Goal: Task Accomplishment & Management: Use online tool/utility

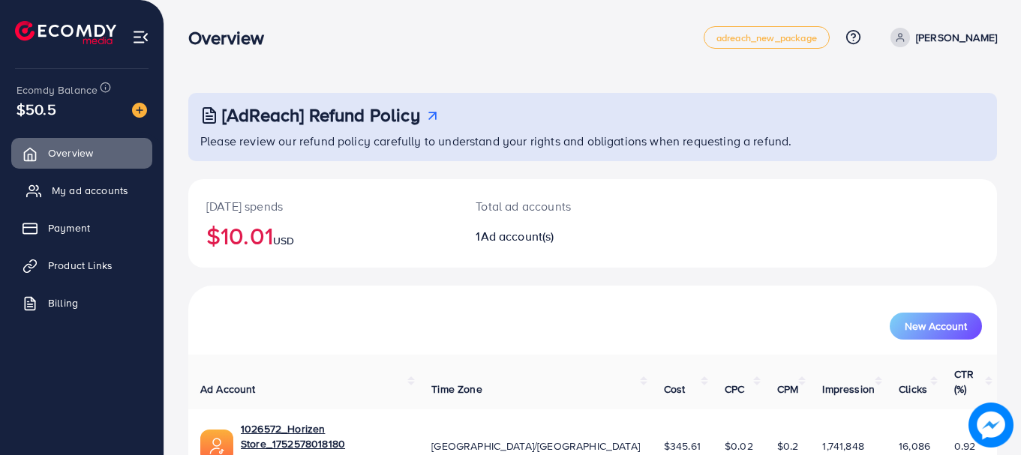
click at [97, 184] on span "My ad accounts" at bounding box center [90, 190] width 77 height 15
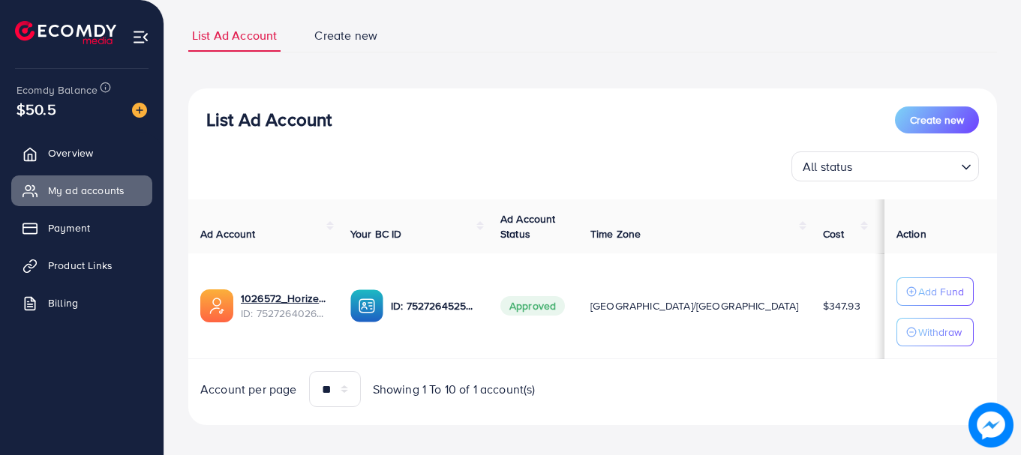
scroll to position [104, 0]
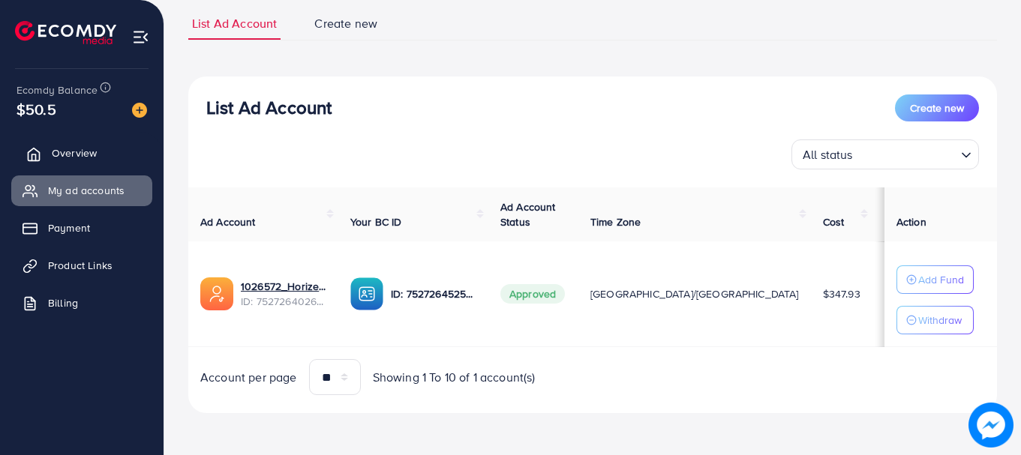
click at [95, 151] on span "Overview" at bounding box center [74, 153] width 45 height 15
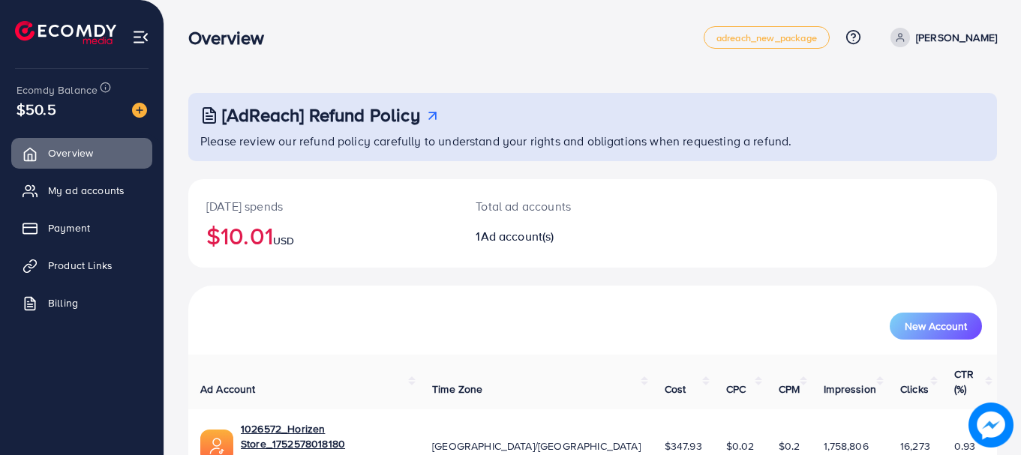
click at [230, 242] on h2 "$10.01 USD" at bounding box center [322, 235] width 233 height 29
click at [280, 247] on span "USD" at bounding box center [283, 240] width 21 height 15
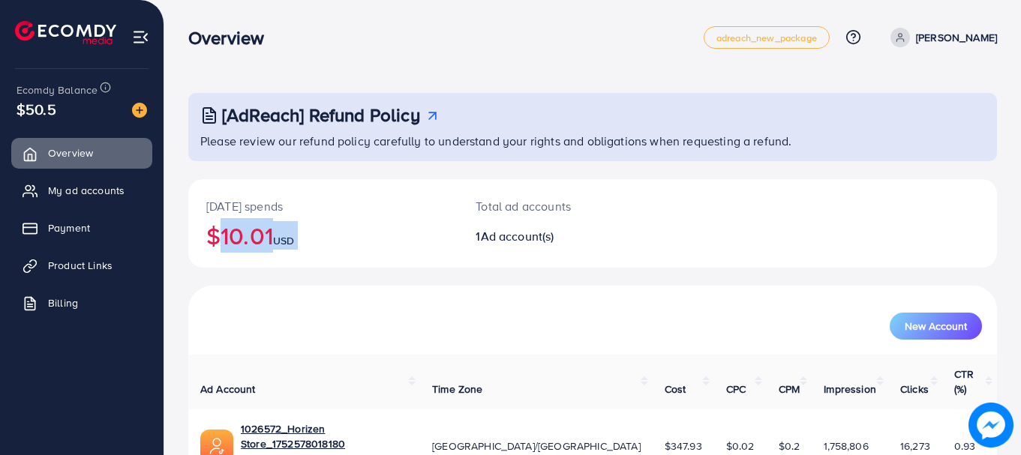
click at [280, 247] on span "USD" at bounding box center [283, 240] width 21 height 15
click at [257, 247] on h2 "$10.01 USD" at bounding box center [322, 235] width 233 height 29
click at [224, 242] on h2 "$10.01 USD" at bounding box center [322, 235] width 233 height 29
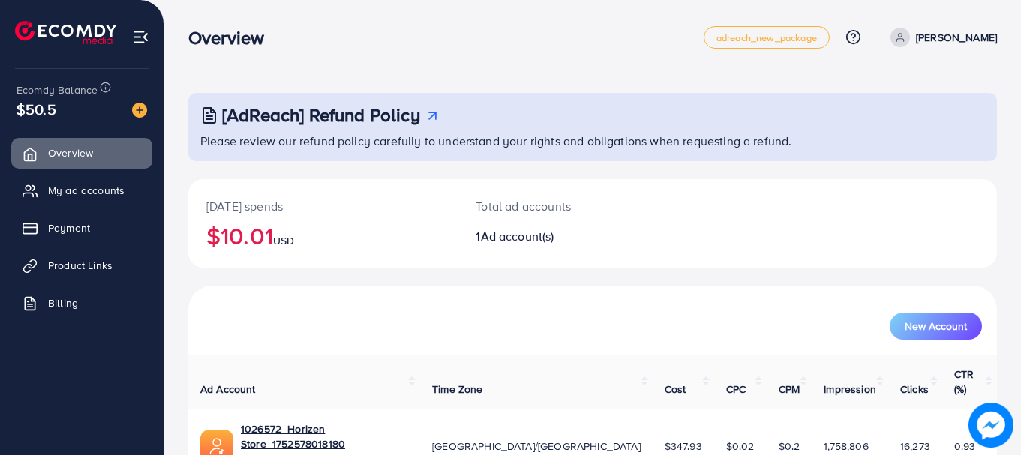
click at [224, 242] on h2 "$10.01 USD" at bounding box center [322, 235] width 233 height 29
click at [264, 246] on h2 "$10.01 USD" at bounding box center [322, 235] width 233 height 29
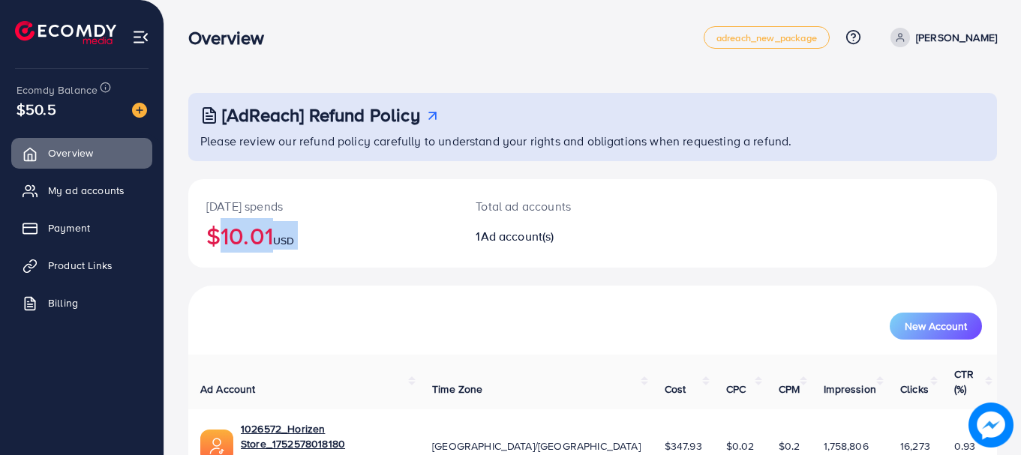
click at [229, 245] on h2 "$10.01 USD" at bounding box center [322, 235] width 233 height 29
click at [285, 239] on span "USD" at bounding box center [288, 240] width 21 height 15
click at [251, 237] on h2 "$12.46 USD" at bounding box center [322, 235] width 233 height 29
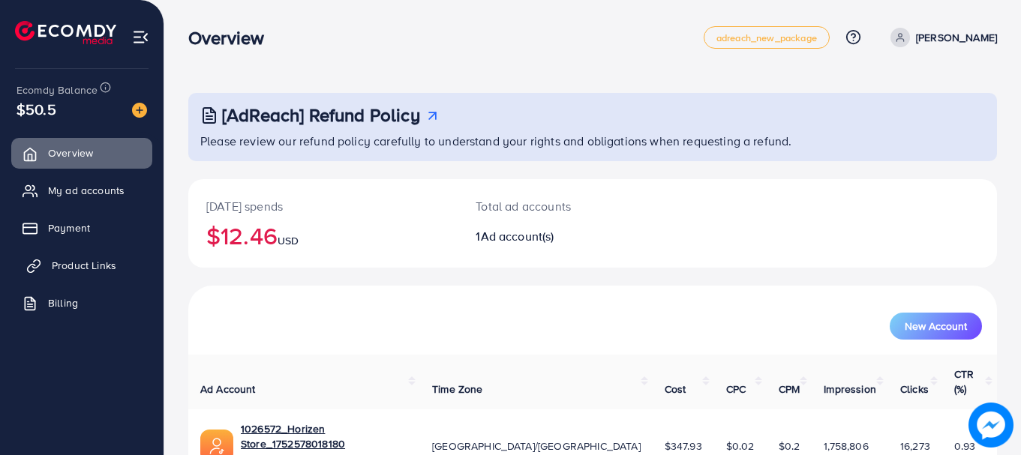
click at [82, 267] on span "Product Links" at bounding box center [84, 265] width 65 height 15
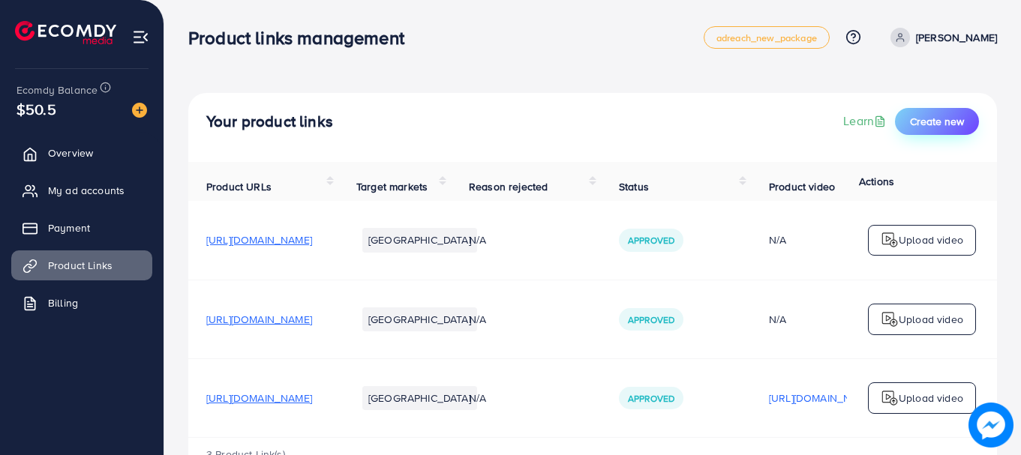
click at [940, 122] on span "Create new" at bounding box center [937, 121] width 54 height 15
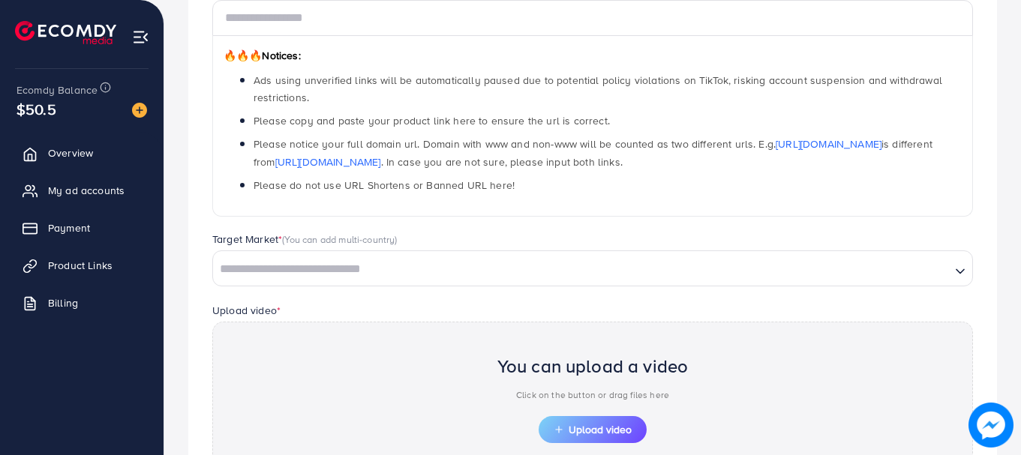
scroll to position [214, 0]
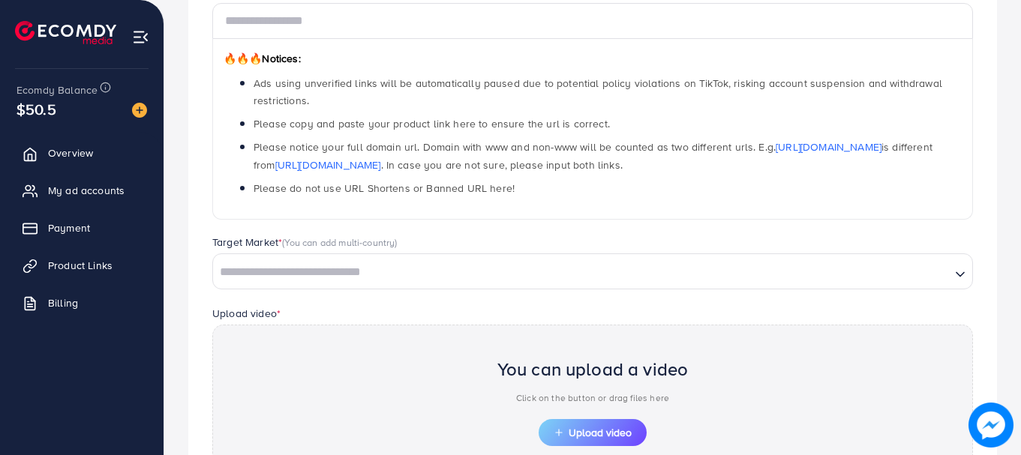
click at [407, 178] on ul "Ads using unverified links will be automatically paused due to potential policy…" at bounding box center [593, 135] width 738 height 122
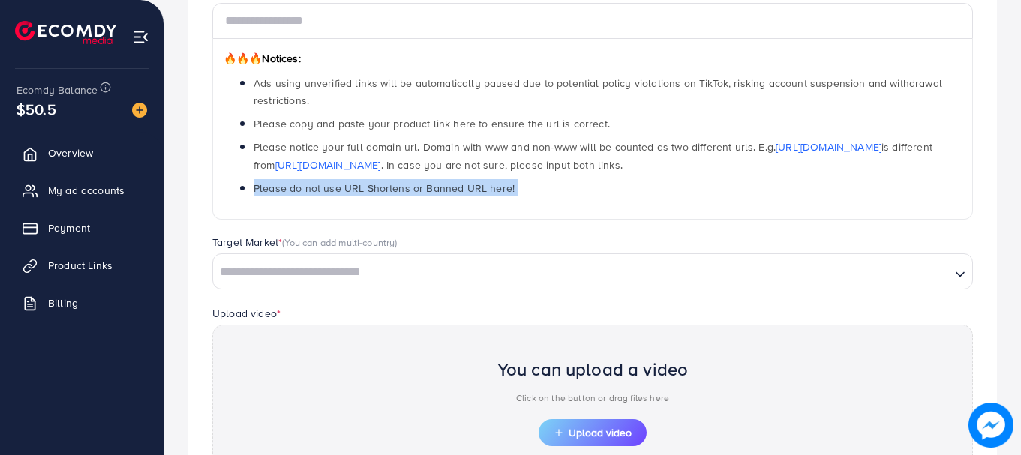
click at [407, 178] on ul "Ads using unverified links will be automatically paused due to potential policy…" at bounding box center [593, 135] width 738 height 122
click at [392, 198] on div "🔥🔥🔥 Notices: Ads using unverified links will be automatically paused due to pot…" at bounding box center [592, 129] width 761 height 181
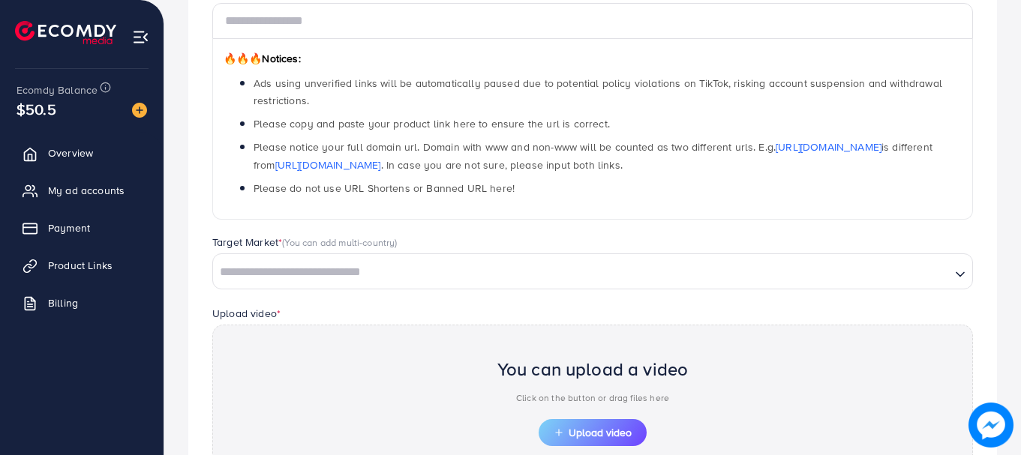
click at [371, 279] on input "Search for option" at bounding box center [582, 272] width 735 height 23
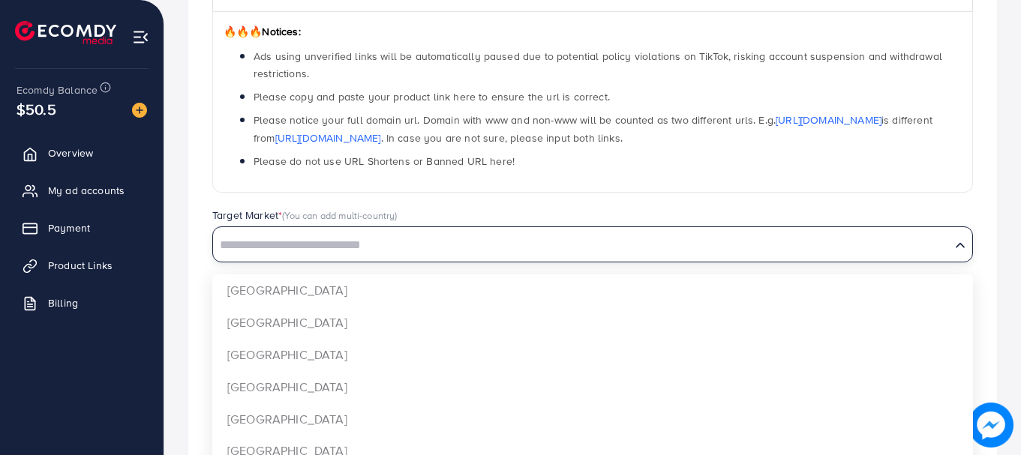
scroll to position [248, 0]
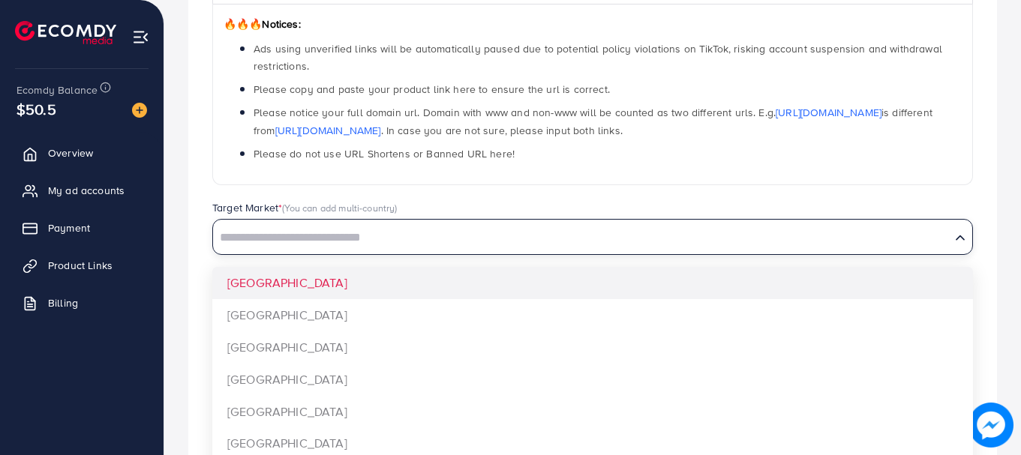
click at [320, 214] on span "(You can add multi-country)" at bounding box center [339, 208] width 115 height 14
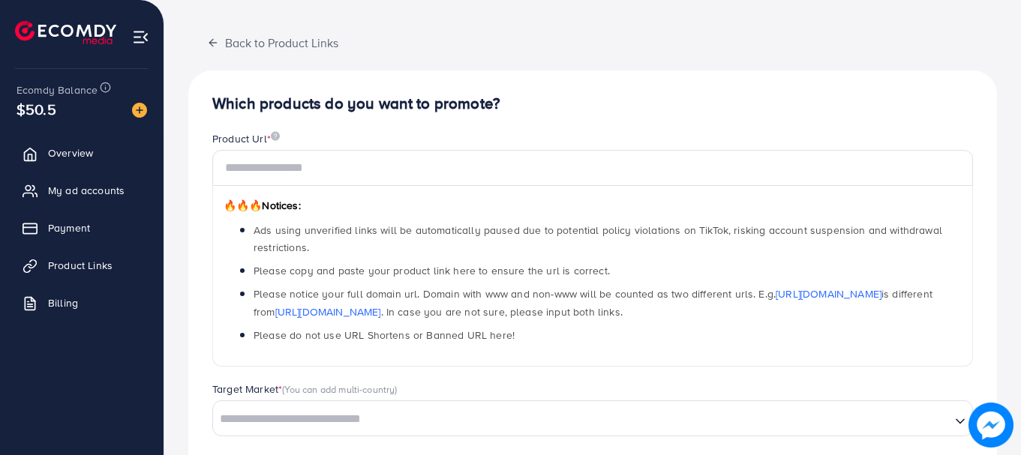
scroll to position [0, 0]
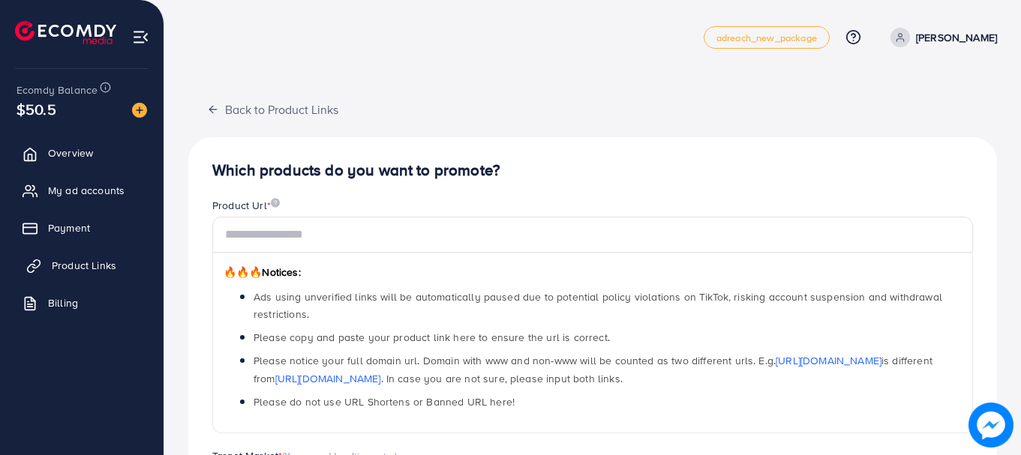
click at [71, 269] on span "Product Links" at bounding box center [84, 265] width 65 height 15
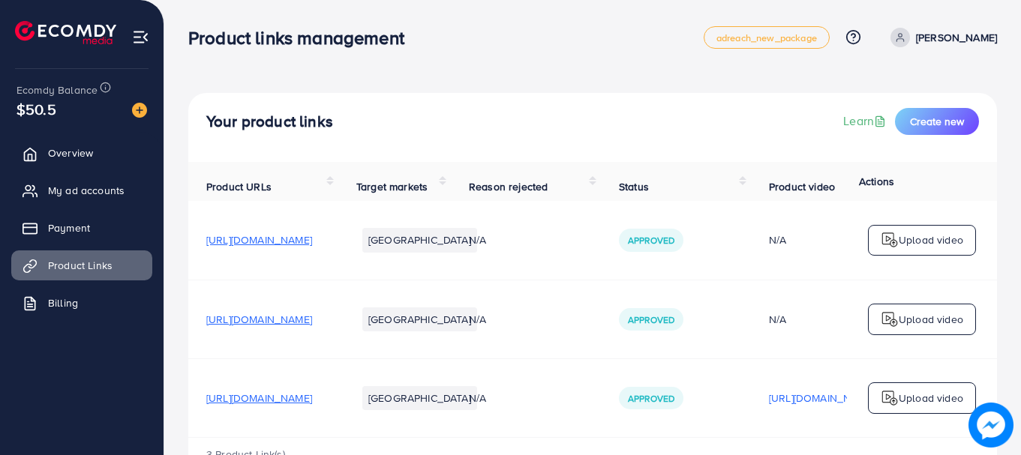
scroll to position [59, 0]
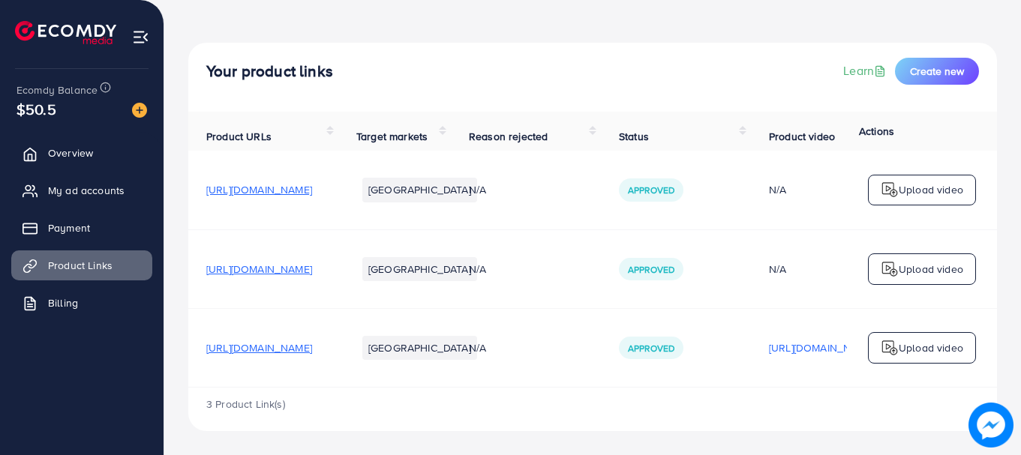
click at [312, 190] on span "https://www.horizen.pk/collections/tees/products/legend-mesh-tees" at bounding box center [259, 189] width 106 height 15
click at [289, 262] on span "https://www.horizen.pk/collections/tees/products/olive-cotton-mash-tees?variant…" at bounding box center [259, 269] width 106 height 15
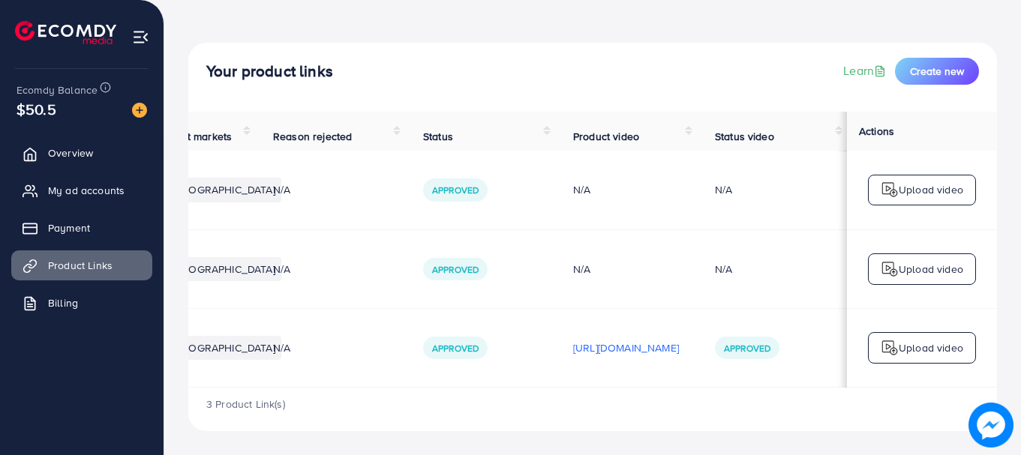
scroll to position [0, 380]
click at [607, 340] on p "https://files.ecomdy.com/videos/96af3554-69d8-4bdf-bd61-babe927d386d-1752578189…" at bounding box center [626, 348] width 106 height 18
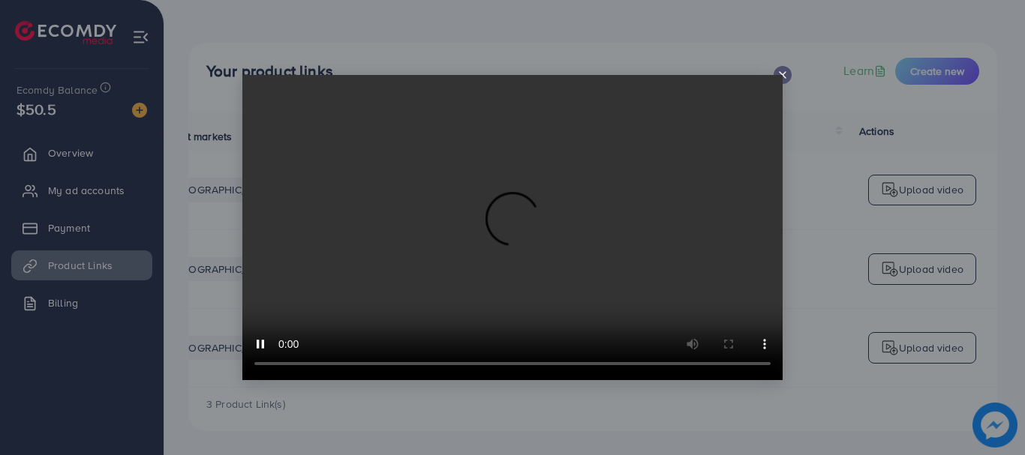
click at [780, 70] on icon at bounding box center [783, 75] width 12 height 12
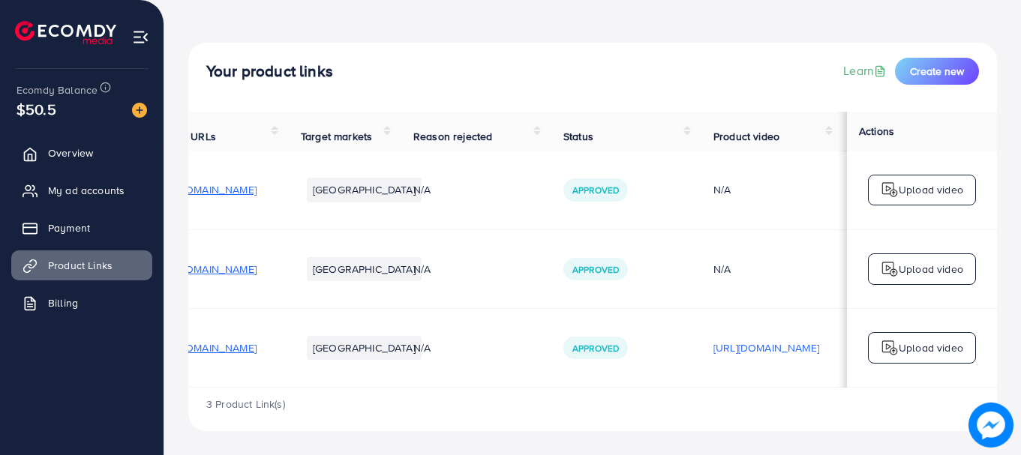
scroll to position [0, 0]
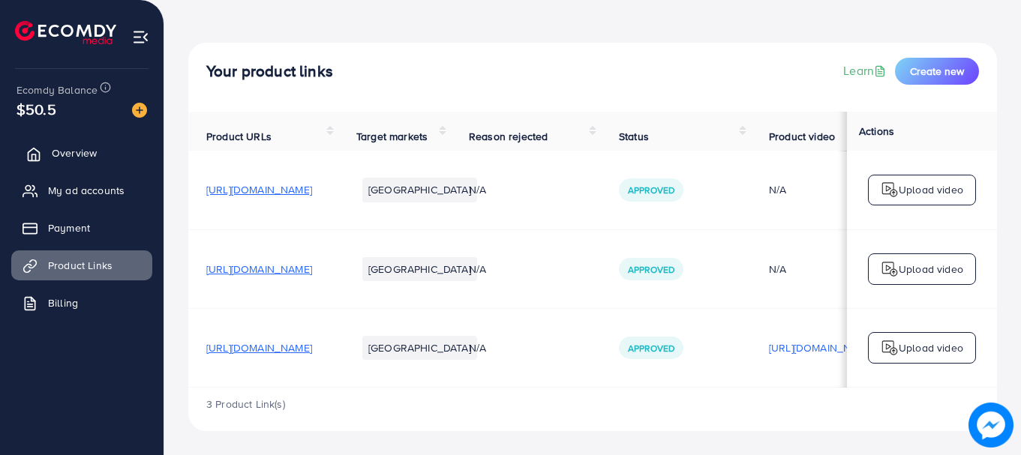
click at [122, 142] on link "Overview" at bounding box center [81, 153] width 141 height 30
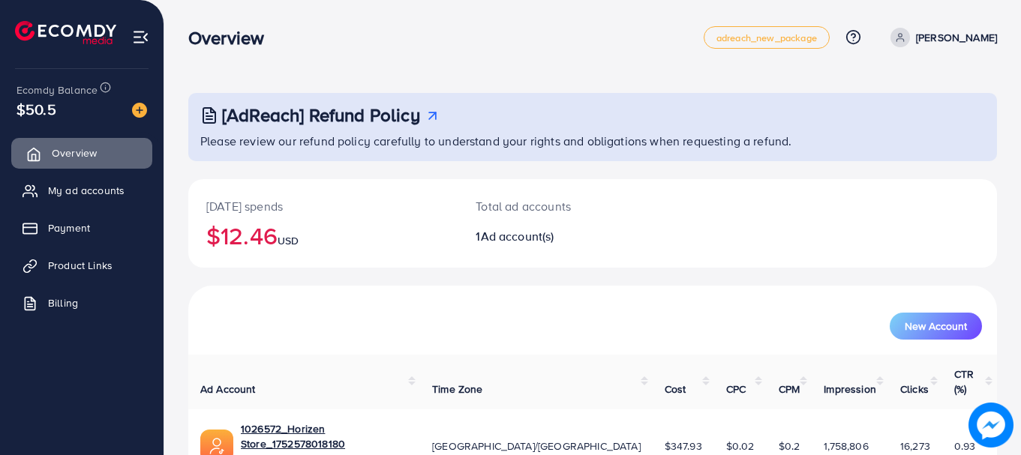
drag, startPoint x: 122, startPoint y: 142, endPoint x: 92, endPoint y: 153, distance: 32.1
click at [92, 153] on link "Overview" at bounding box center [81, 153] width 141 height 30
click at [64, 195] on span "My ad accounts" at bounding box center [90, 190] width 77 height 15
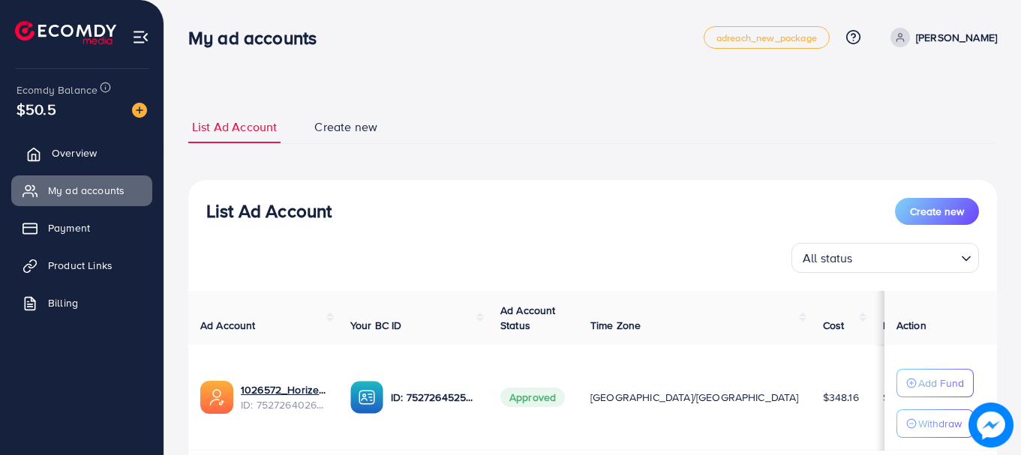
click at [80, 146] on span "Overview" at bounding box center [74, 153] width 45 height 15
